Goal: Transaction & Acquisition: Purchase product/service

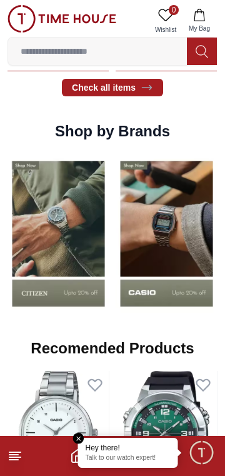
scroll to position [1032, 0]
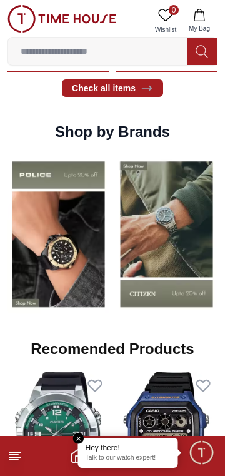
click at [71, 274] on img at bounding box center [59, 233] width 102 height 159
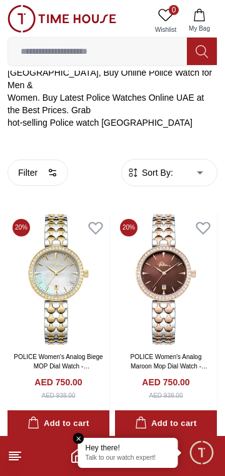
scroll to position [234, 0]
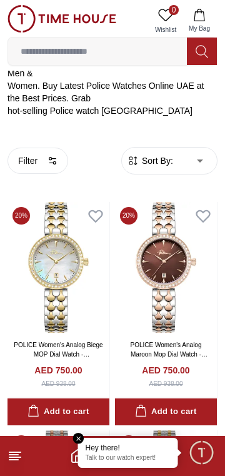
click at [52, 156] on icon "button" at bounding box center [53, 161] width 10 height 10
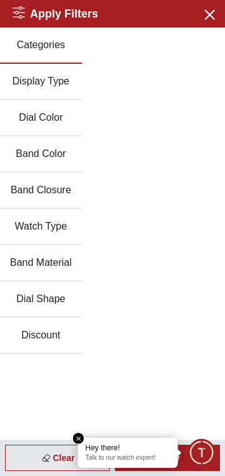
click at [213, 11] on icon "button" at bounding box center [209, 14] width 9 height 9
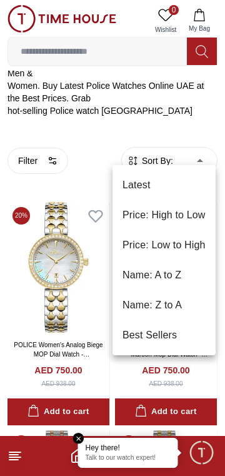
click at [166, 336] on li "Best Sellers" at bounding box center [164, 335] width 103 height 30
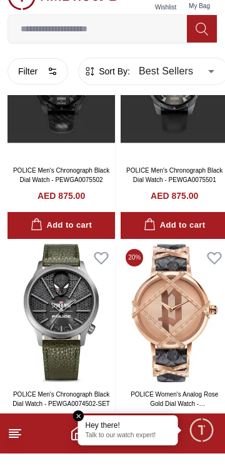
scroll to position [4171, 0]
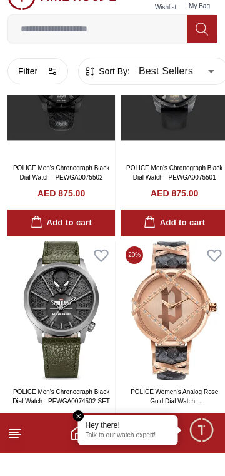
scroll to position [2287, 0]
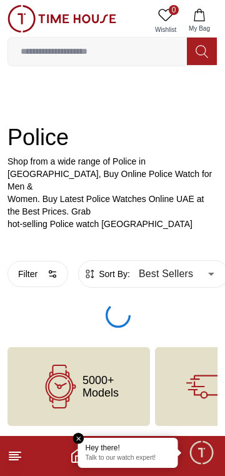
scroll to position [85, 0]
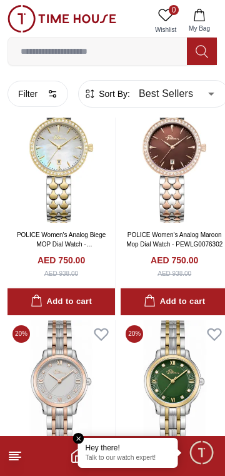
type input "******"
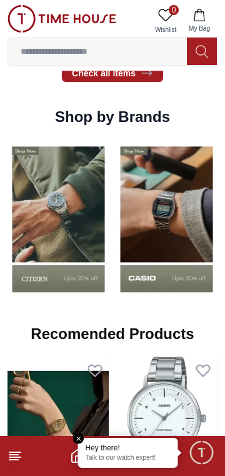
scroll to position [1047, 0]
click at [164, 233] on img at bounding box center [167, 218] width 102 height 159
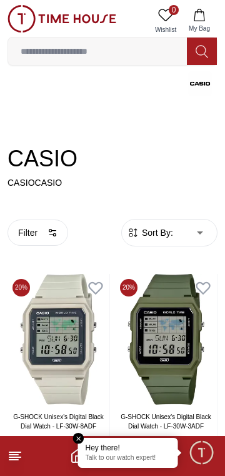
scroll to position [104, 0]
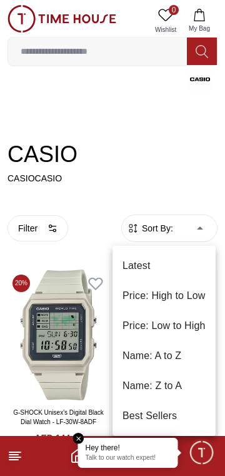
click at [177, 326] on li "Price: Low to High" at bounding box center [164, 326] width 103 height 30
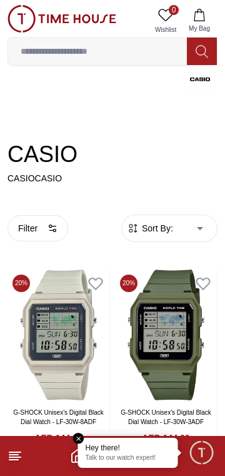
type input "*"
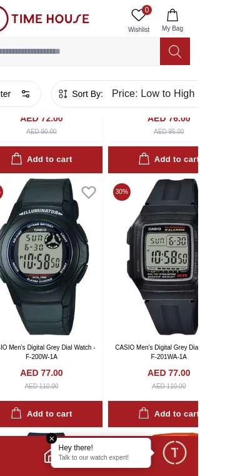
scroll to position [955, 0]
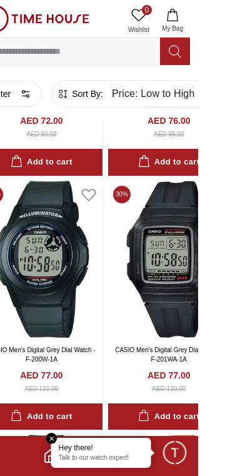
click at [209, 289] on img at bounding box center [196, 259] width 122 height 157
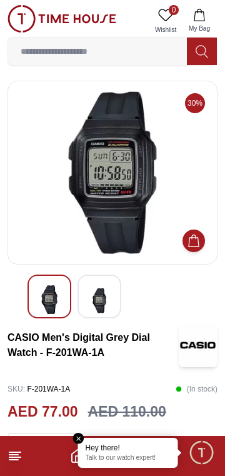
click at [99, 301] on img at bounding box center [99, 300] width 23 height 31
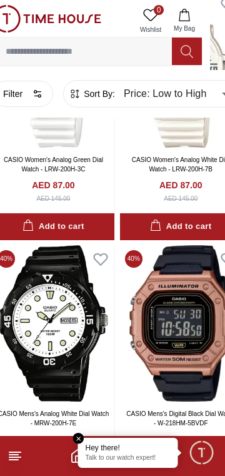
scroll to position [2436, 15]
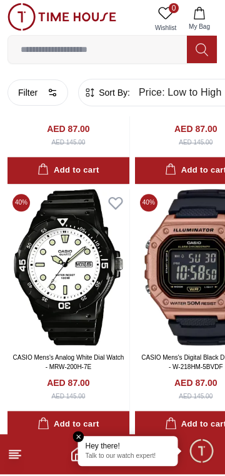
scroll to position [2524, 0]
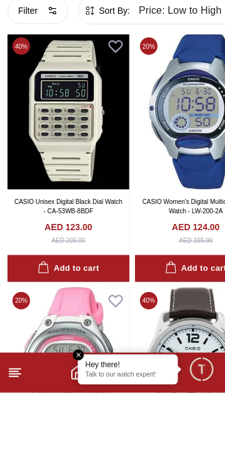
scroll to position [9954, 0]
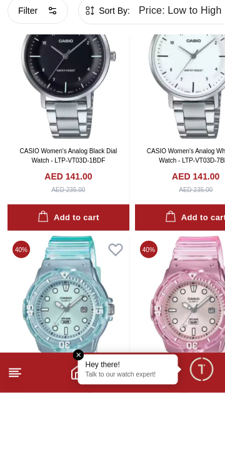
scroll to position [15218, 0]
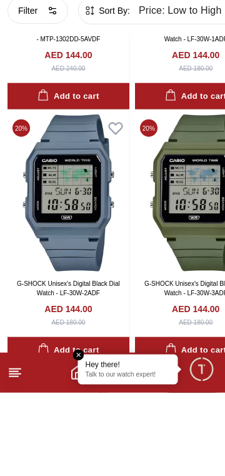
scroll to position [17526, 0]
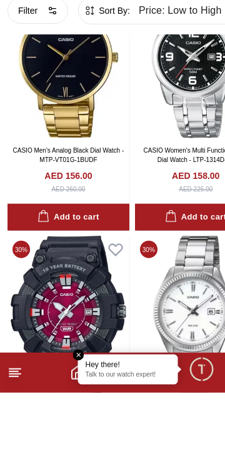
scroll to position [20296, 0]
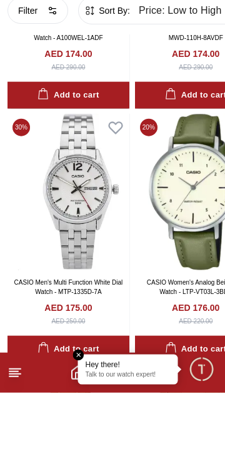
scroll to position [25121, 0]
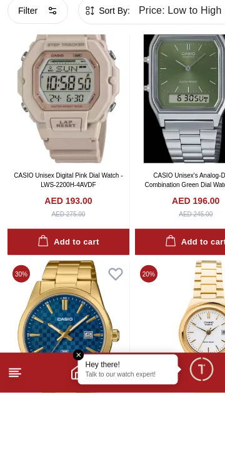
scroll to position [27914, 0]
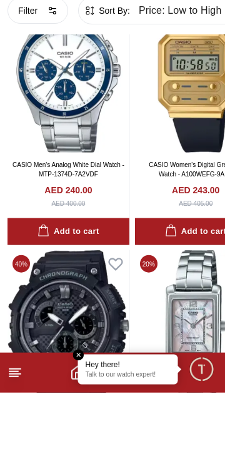
scroll to position [32990, 0]
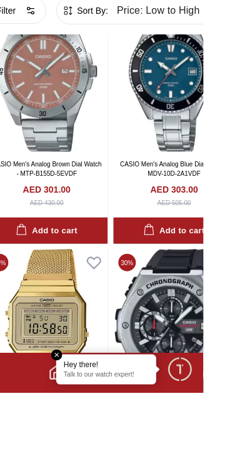
scroll to position [38069, 0]
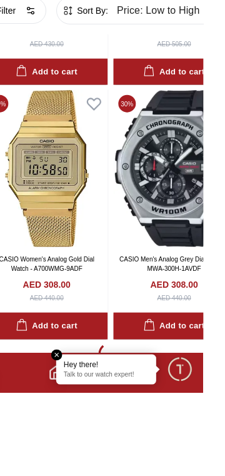
scroll to position [38072, 0]
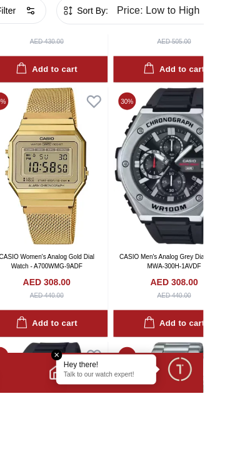
click at [85, 463] on icon "Home" at bounding box center [77, 455] width 15 height 15
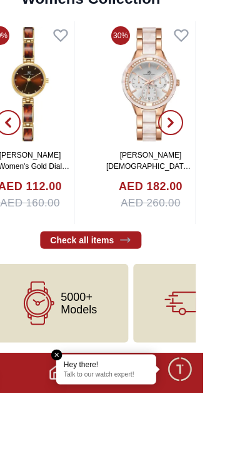
click at [77, 459] on icon "Home" at bounding box center [77, 455] width 15 height 15
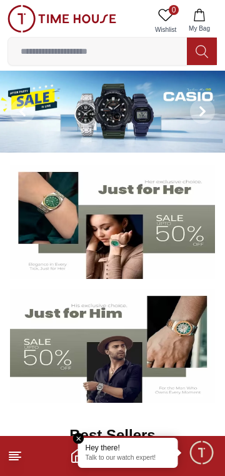
click at [13, 455] on line at bounding box center [13, 455] width 9 height 0
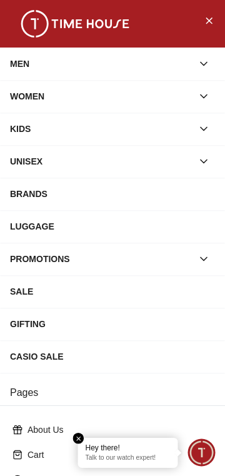
click at [204, 66] on icon "button" at bounding box center [204, 64] width 13 height 13
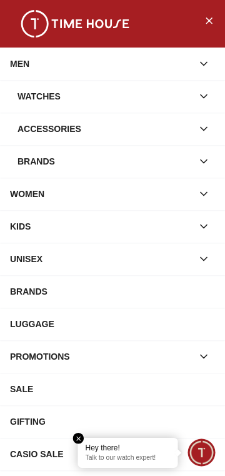
click at [208, 129] on icon "button" at bounding box center [204, 129] width 13 height 13
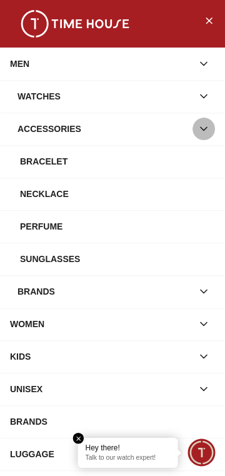
click at [209, 133] on icon "button" at bounding box center [204, 129] width 13 height 13
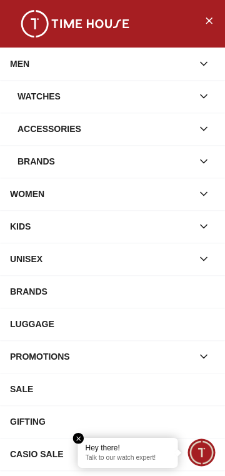
click at [209, 98] on icon "button" at bounding box center [204, 96] width 13 height 13
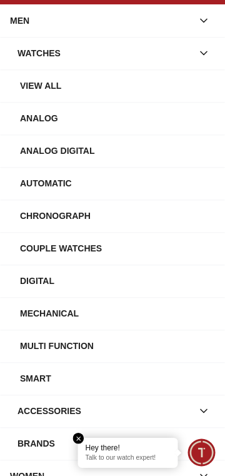
scroll to position [48, 0]
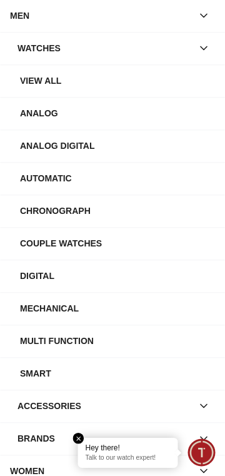
click at [41, 278] on div "Digital" at bounding box center [117, 276] width 195 height 23
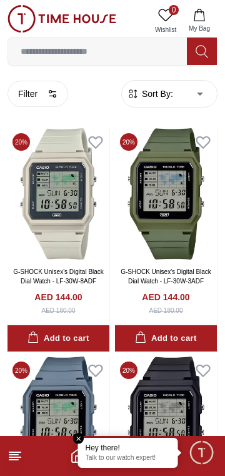
scroll to position [28, 0]
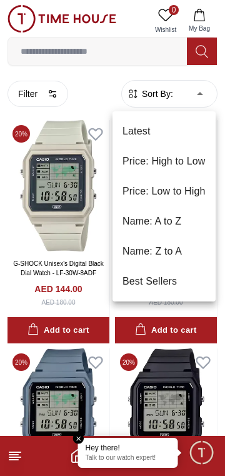
click at [176, 282] on li "Best Sellers" at bounding box center [164, 281] width 103 height 30
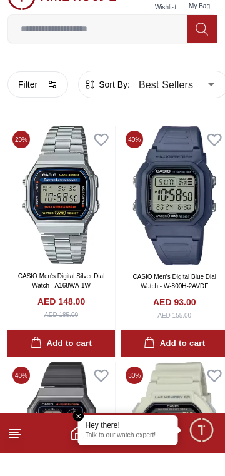
scroll to position [6, 0]
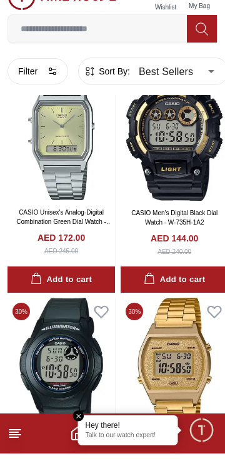
scroll to position [6711, 0]
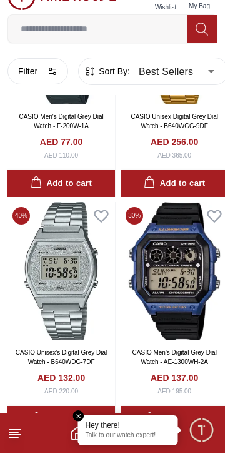
scroll to position [4368, 0]
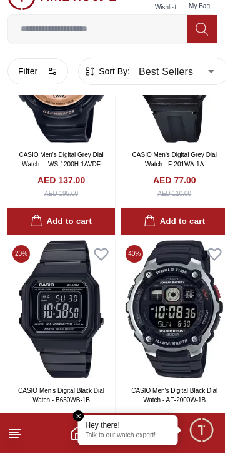
scroll to position [2092, 0]
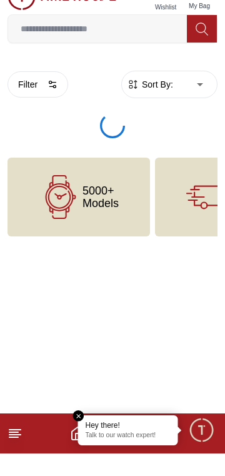
type input "******"
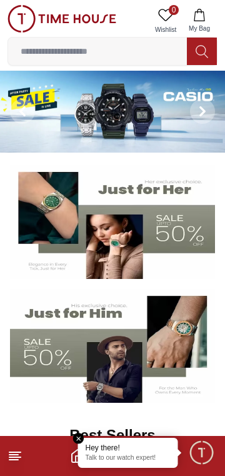
click at [13, 455] on line at bounding box center [13, 455] width 9 height 0
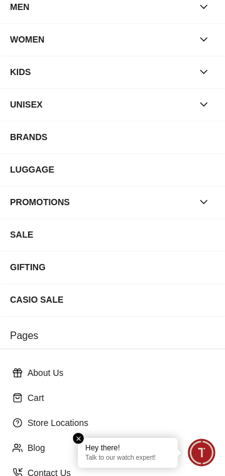
scroll to position [57, 0]
click at [53, 305] on div "CASIO SALE" at bounding box center [112, 299] width 205 height 23
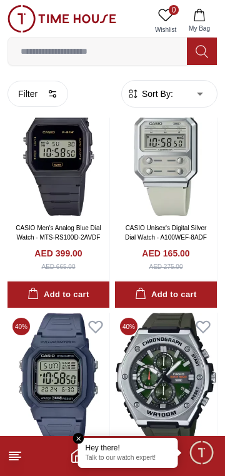
scroll to position [158, 0]
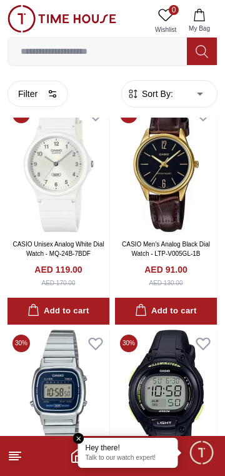
scroll to position [4319, 0]
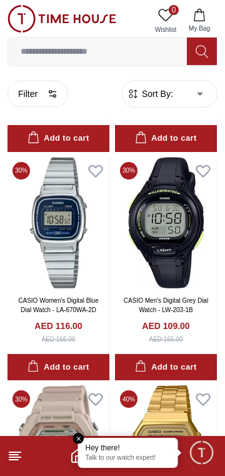
scroll to position [4423, 0]
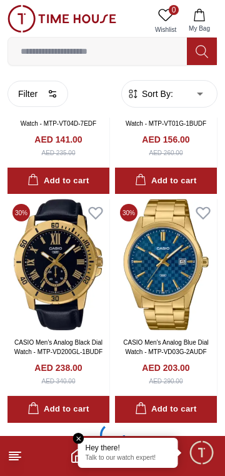
scroll to position [9073, 0]
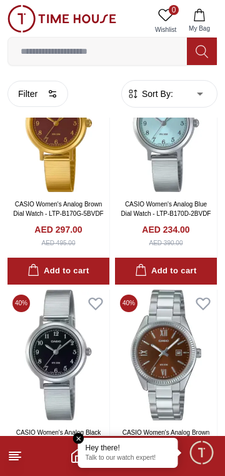
scroll to position [13557, 0]
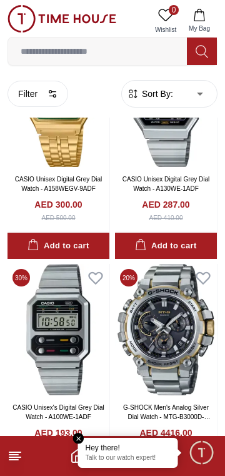
scroll to position [15792, 0]
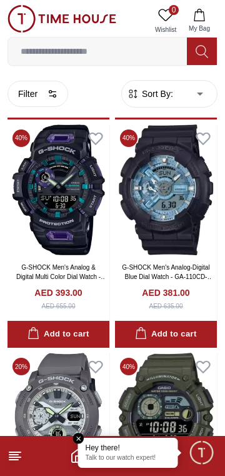
scroll to position [18050, 0]
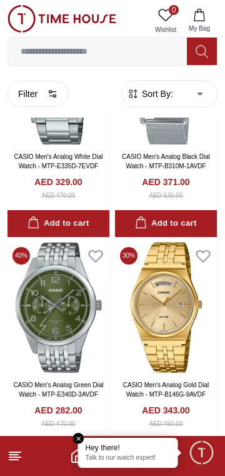
scroll to position [20497, 0]
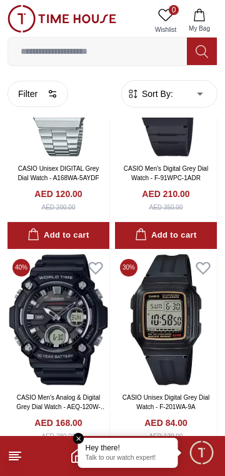
scroll to position [22422, 0]
